Goal: Information Seeking & Learning: Learn about a topic

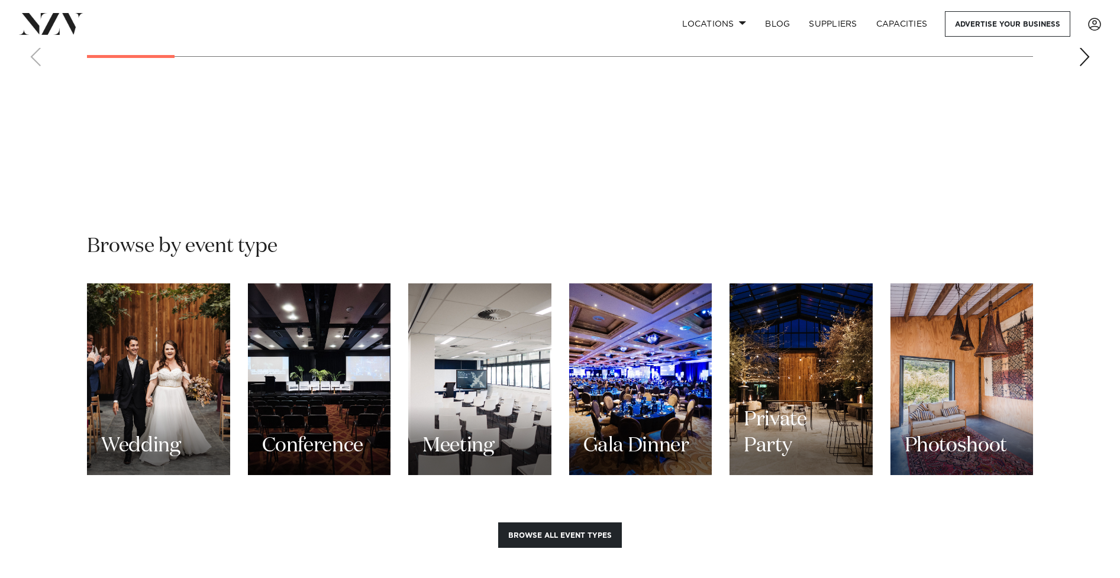
scroll to position [961, 0]
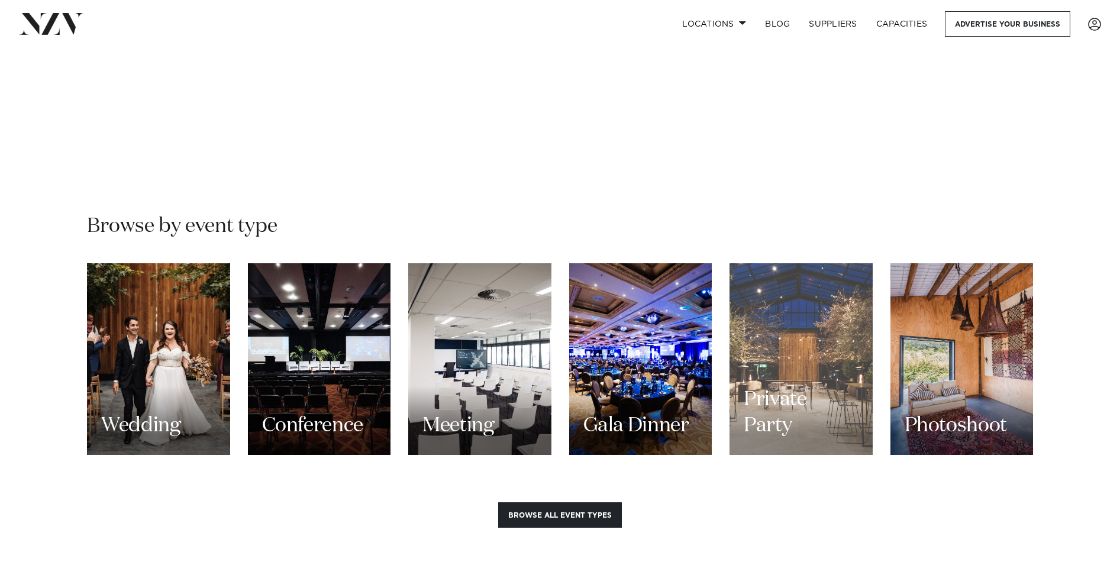
click at [807, 386] on h3 "Private Party" at bounding box center [800, 412] width 115 height 53
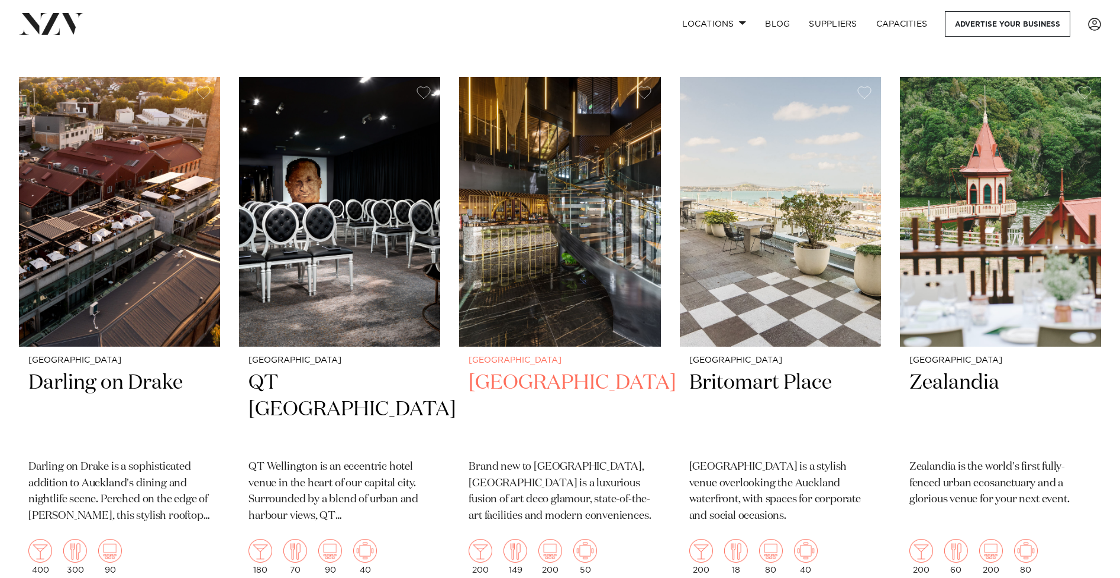
scroll to position [1984, 0]
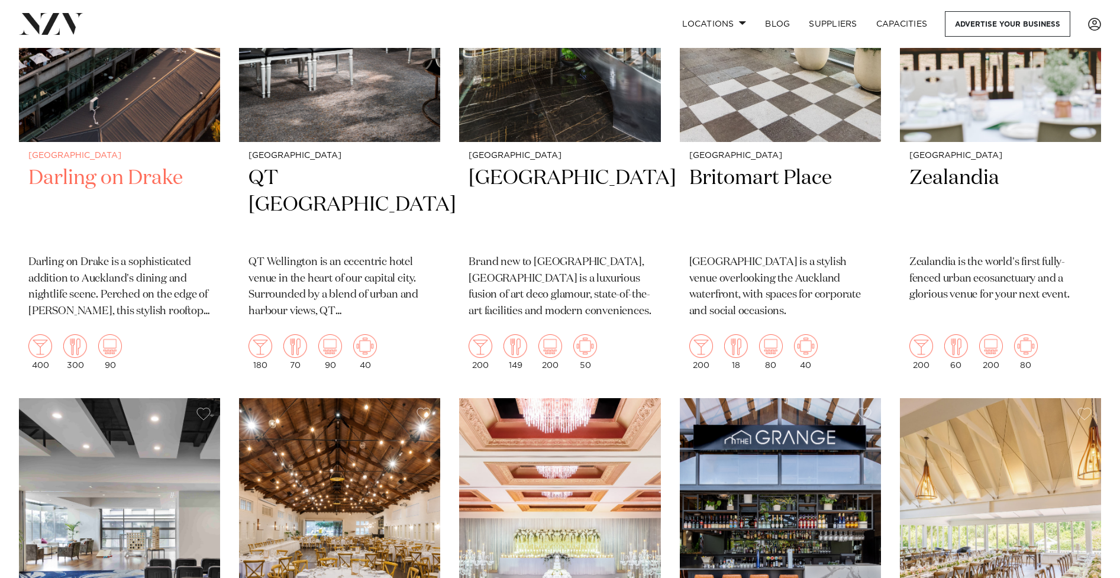
click at [146, 180] on h2 "Darling on Drake" at bounding box center [119, 205] width 182 height 80
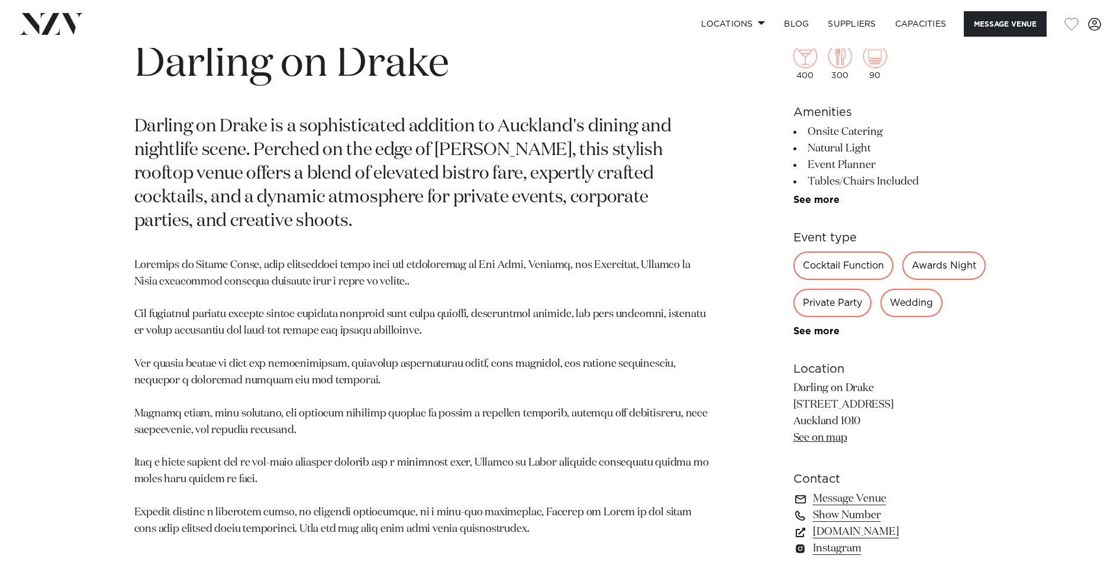
scroll to position [594, 0]
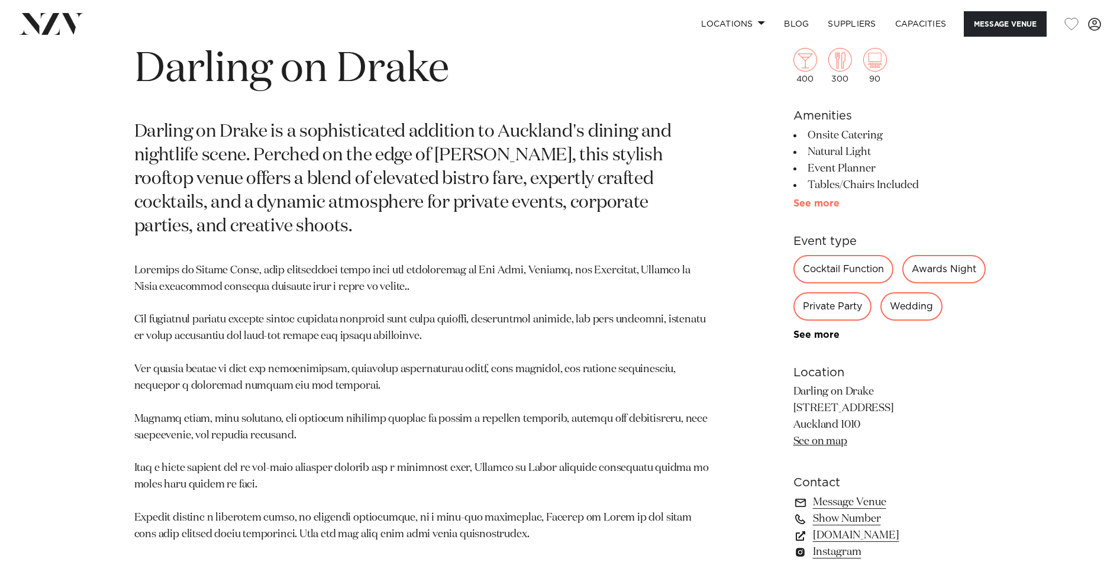
click at [803, 205] on link "See more" at bounding box center [839, 203] width 92 height 9
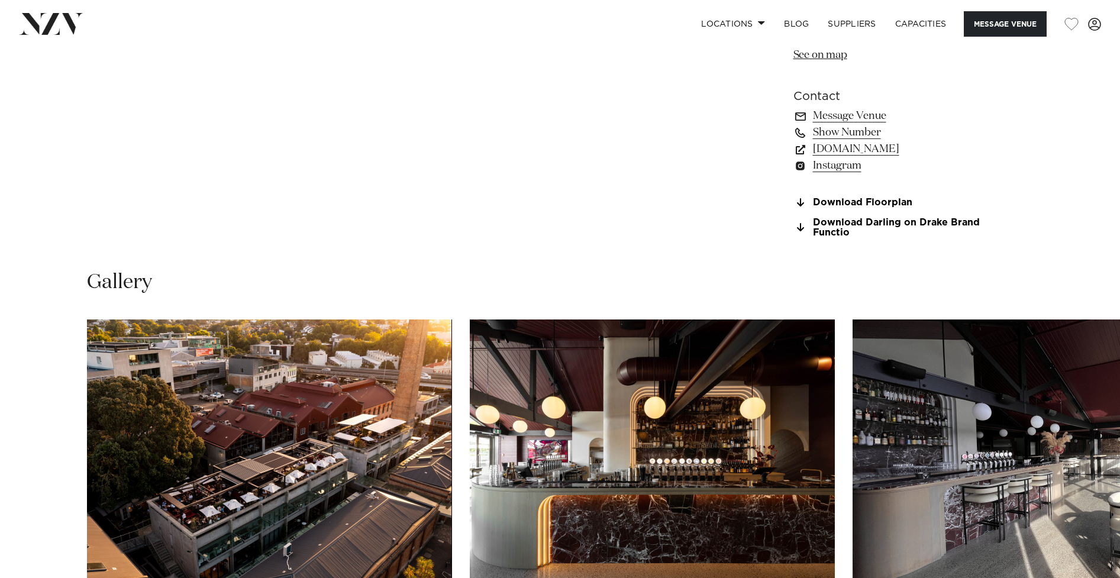
scroll to position [1282, 0]
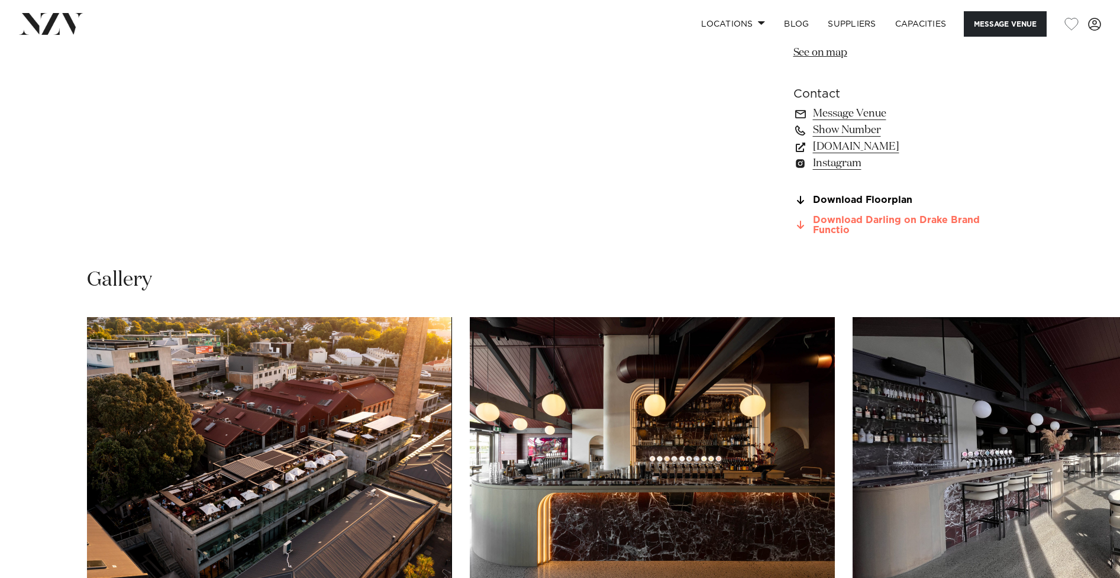
click at [853, 235] on link "Download Darling on Drake Brand Functio" at bounding box center [889, 225] width 193 height 20
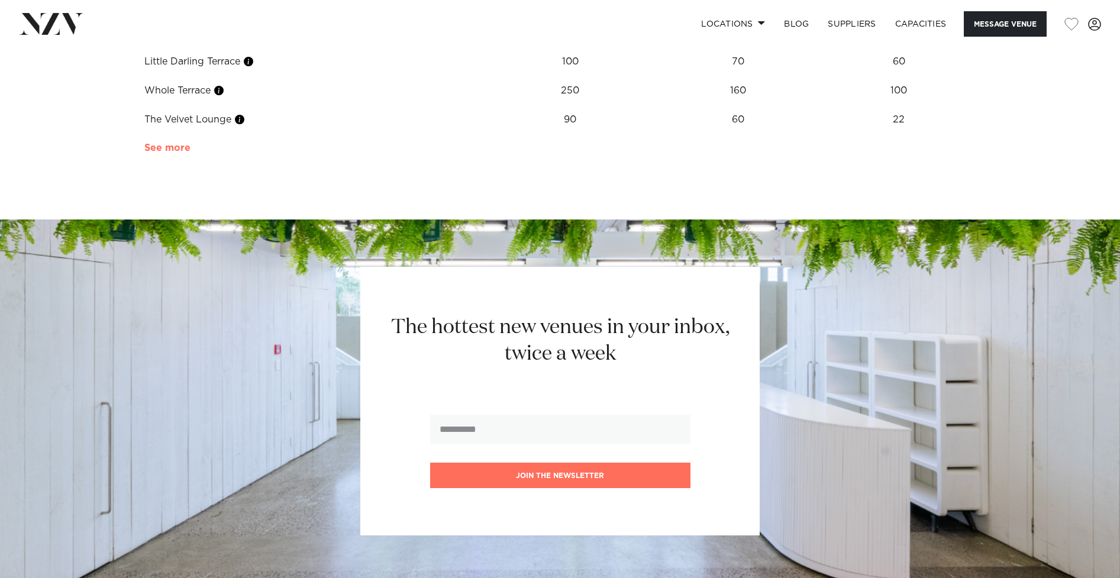
click at [157, 153] on link "See more" at bounding box center [190, 147] width 92 height 9
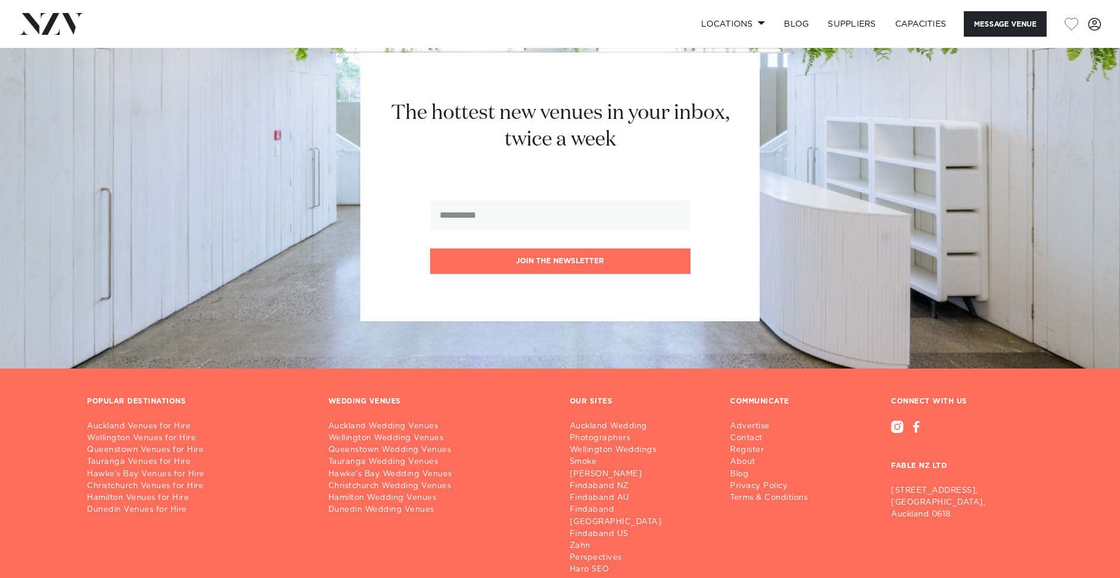
scroll to position [2446, 0]
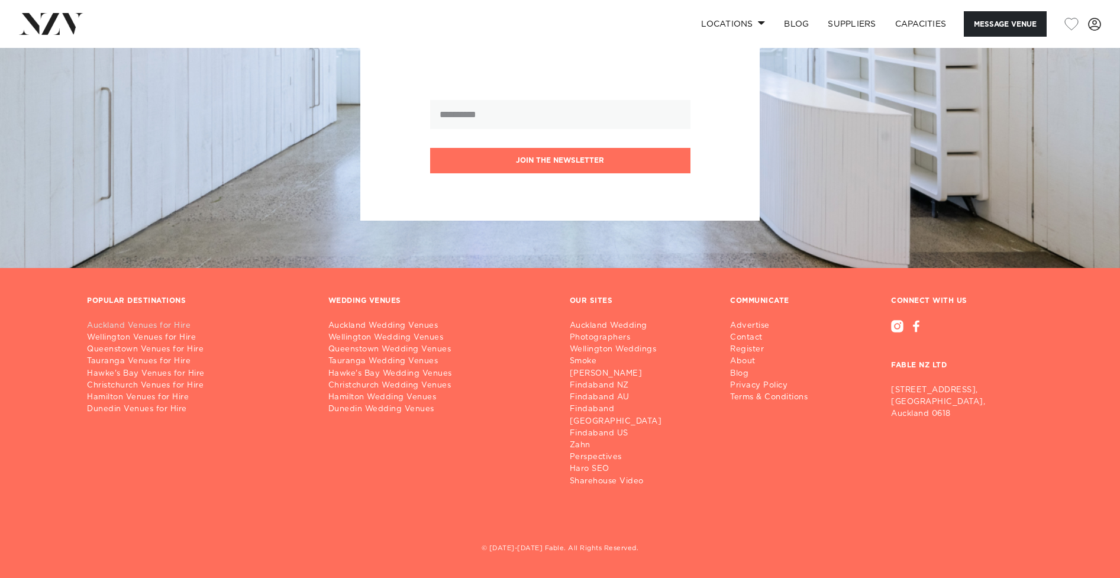
click at [150, 332] on link "Auckland Venues for Hire" at bounding box center [198, 326] width 222 height 12
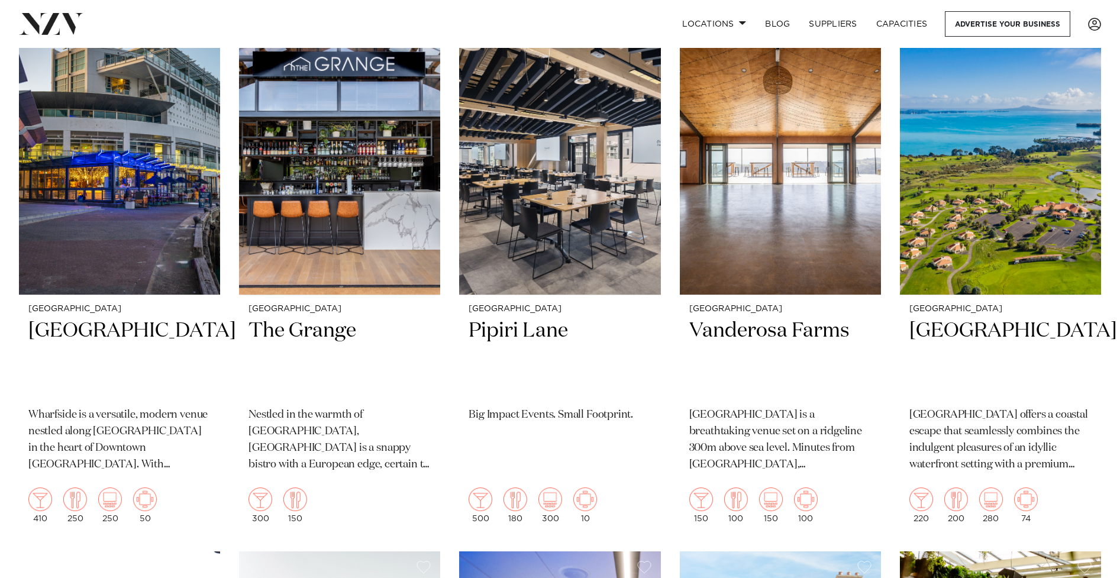
click at [470, 360] on div "Auckland Pipiri Lane Big Impact Events. Small Footprint. 500 180 300 10" at bounding box center [559, 413] width 201 height 237
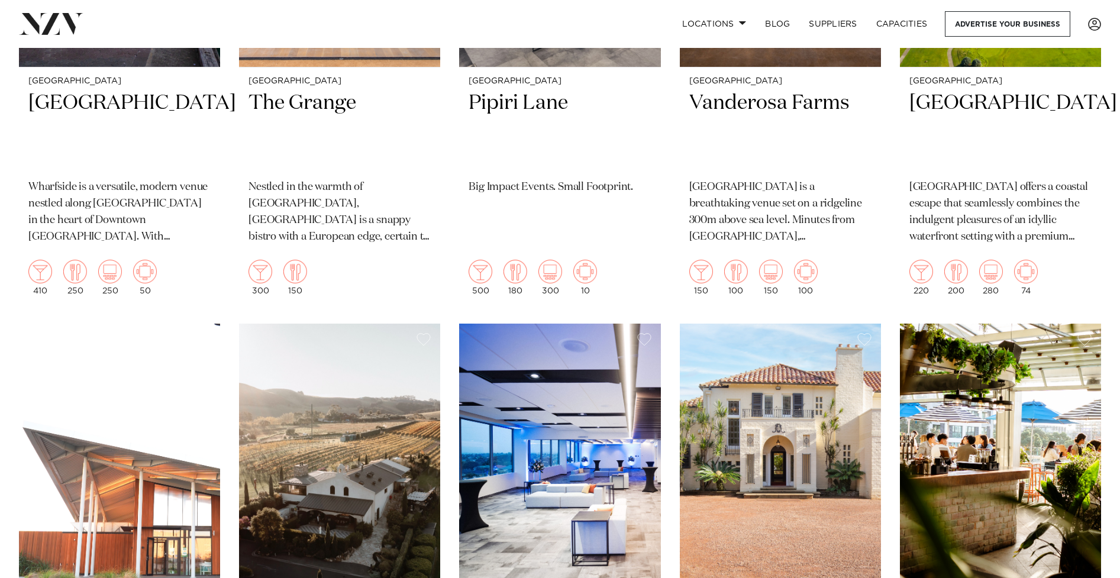
scroll to position [3930, 0]
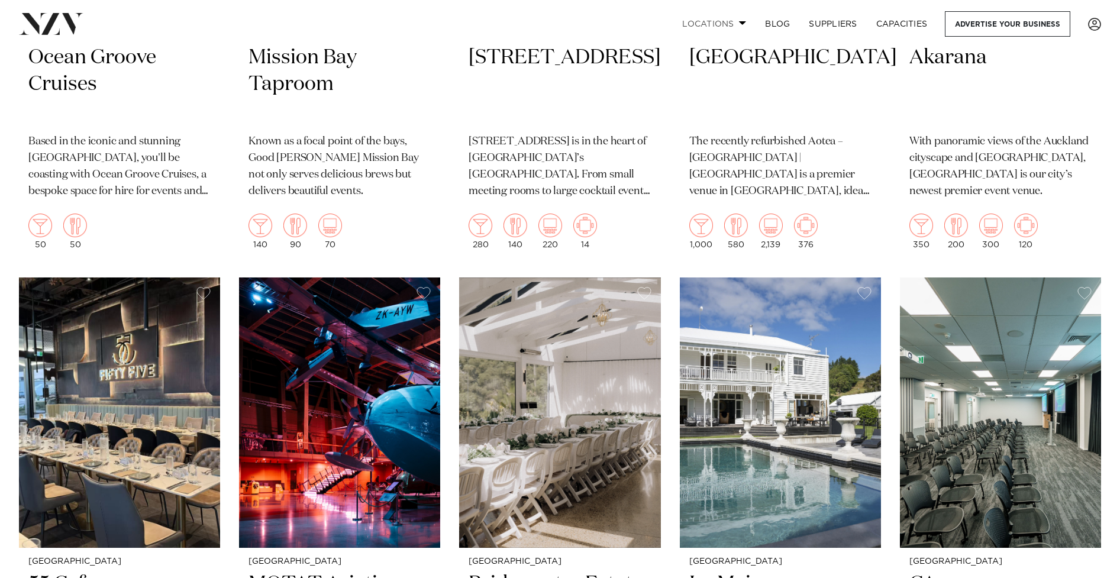
scroll to position [7129, 0]
